Goal: Task Accomplishment & Management: Manage account settings

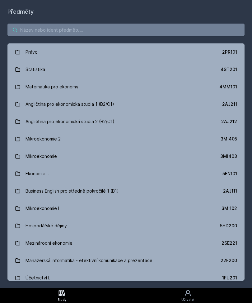
click at [192, 25] on input "search" at bounding box center [125, 30] width 237 height 12
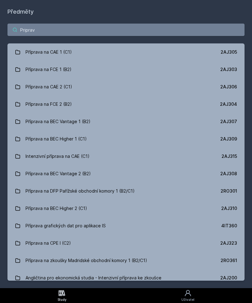
type input "Priprava"
click at [77, 51] on link "Příprava na CAE 1 (C1) 2AJ305" at bounding box center [125, 51] width 237 height 17
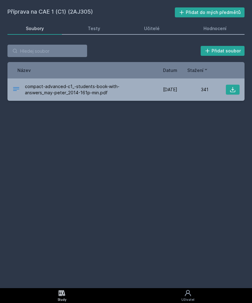
click at [213, 31] on div "Hodnocení" at bounding box center [214, 28] width 23 height 6
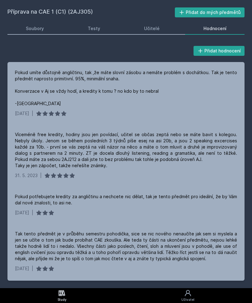
click at [42, 27] on div "Soubory" at bounding box center [35, 28] width 18 height 6
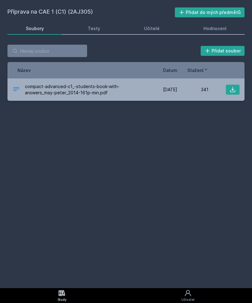
click at [210, 16] on button "Přidat do mých předmětů" at bounding box center [210, 12] width 70 height 10
click at [215, 11] on button "Odebrat z mých předmětů" at bounding box center [209, 12] width 72 height 10
click at [215, 28] on div "Hodnocení" at bounding box center [214, 28] width 23 height 6
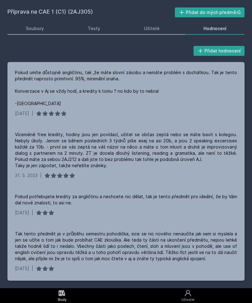
click at [243, 76] on div "Pokud umíte důstojně angličtinu, tak ,že máte slovní zásobu a nemáte problém s …" at bounding box center [125, 93] width 237 height 62
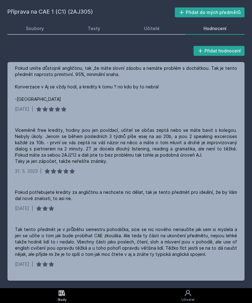
scroll to position [3, 0]
